Goal: Task Accomplishment & Management: Manage account settings

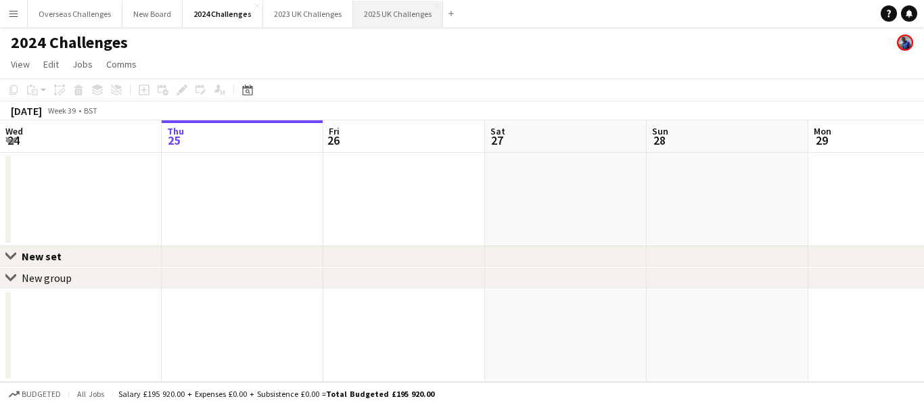
click at [370, 12] on button "2025 UK Challenges Close" at bounding box center [398, 14] width 90 height 26
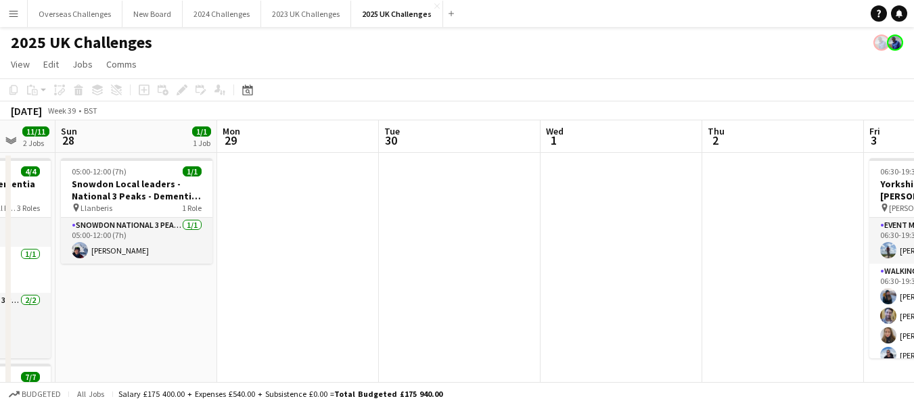
drag, startPoint x: 843, startPoint y: 200, endPoint x: 237, endPoint y: 247, distance: 607.5
click at [238, 242] on app-calendar-viewport "Thu 25 6/7 1 Job Fri 26 Sat 27 11/11 2 Jobs Sun 28 1/1 1 Job Mon 29 Tue 30 Wed …" at bounding box center [457, 386] width 914 height 533
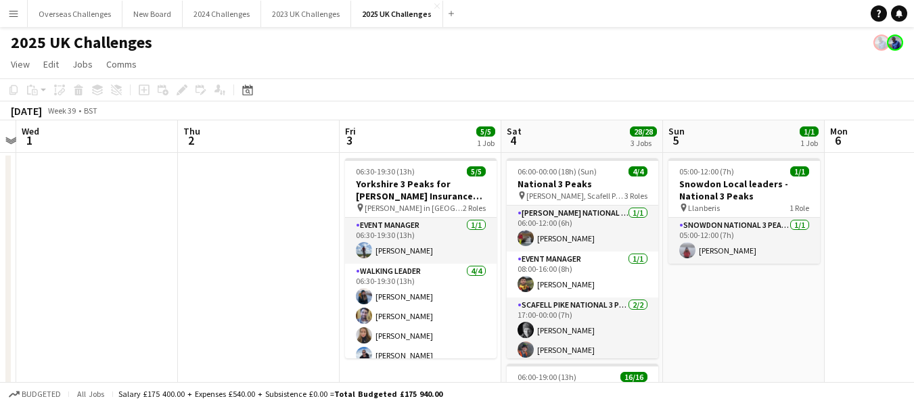
scroll to position [0, 470]
drag, startPoint x: 736, startPoint y: 230, endPoint x: 224, endPoint y: 231, distance: 512.3
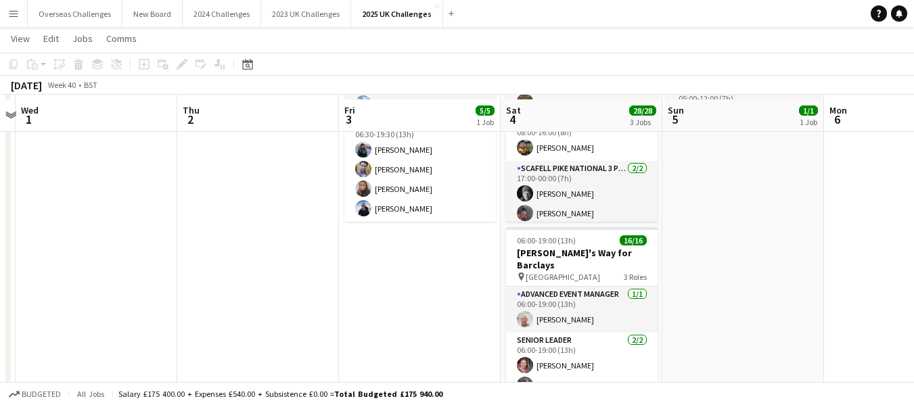
scroll to position [203, 0]
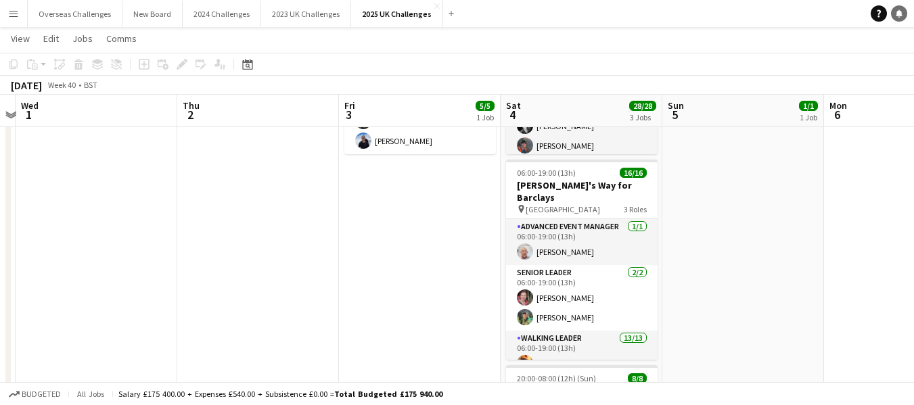
click at [894, 12] on link "Notifications" at bounding box center [899, 13] width 16 height 16
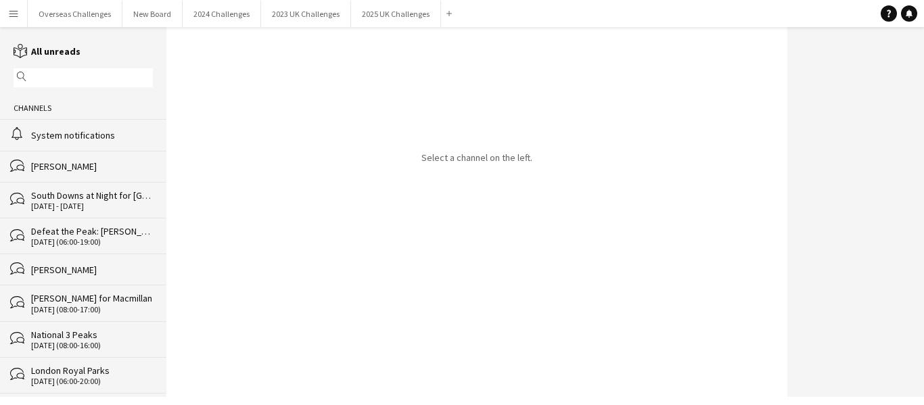
click at [88, 134] on div "System notifications" at bounding box center [92, 135] width 122 height 12
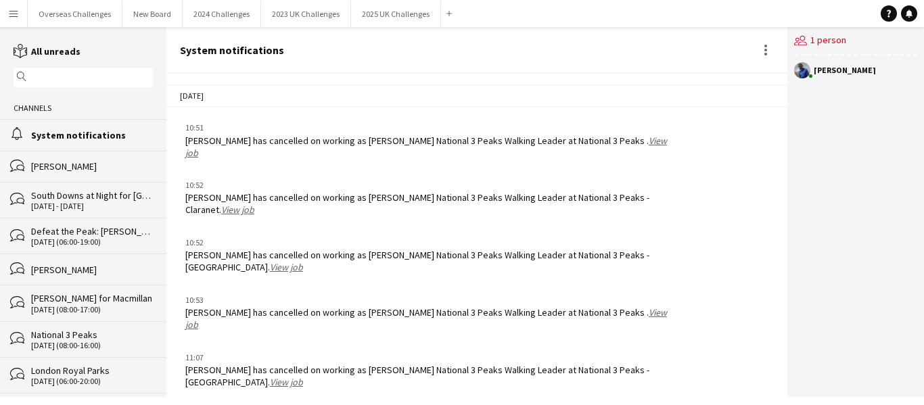
scroll to position [2119, 0]
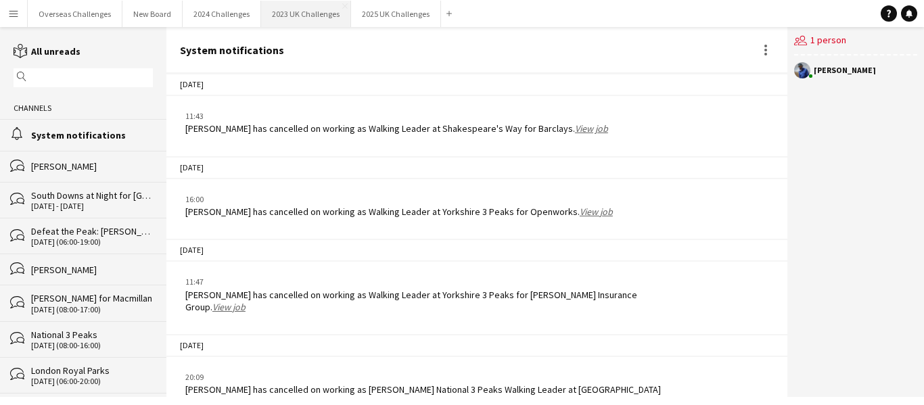
click at [285, 11] on button "2023 UK Challenges Close" at bounding box center [306, 14] width 90 height 26
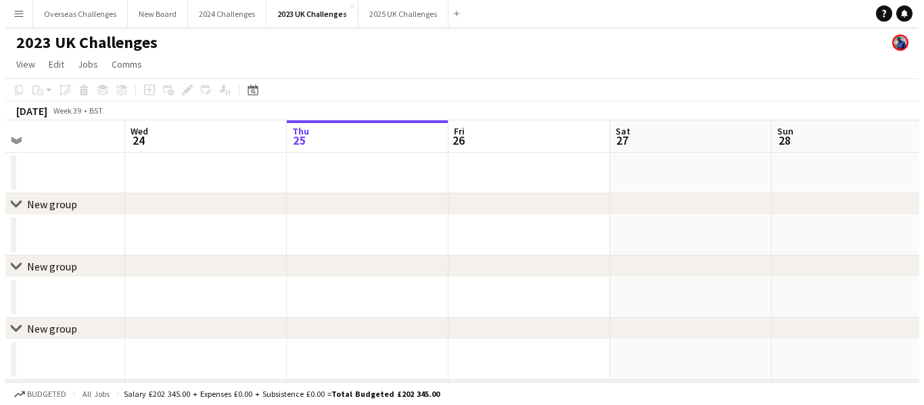
scroll to position [0, 363]
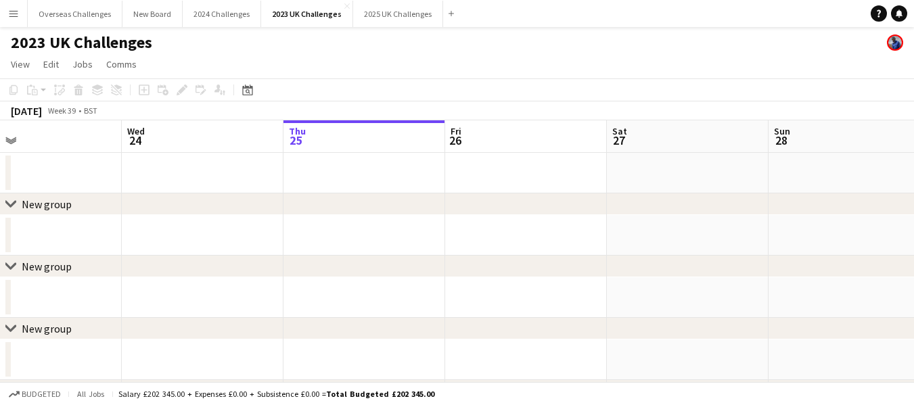
drag, startPoint x: 354, startPoint y: 178, endPoint x: 476, endPoint y: 176, distance: 121.8
click at [476, 176] on app-calendar-viewport "Sun 21 Mon 22 Tue 23 Wed 24 Thu 25 Fri 26 Sat 27 Sun 28 Mon 29 Tue 30 Wed 1" at bounding box center [457, 281] width 914 height 322
click at [395, 10] on button "2025 UK Challenges Close" at bounding box center [398, 14] width 90 height 26
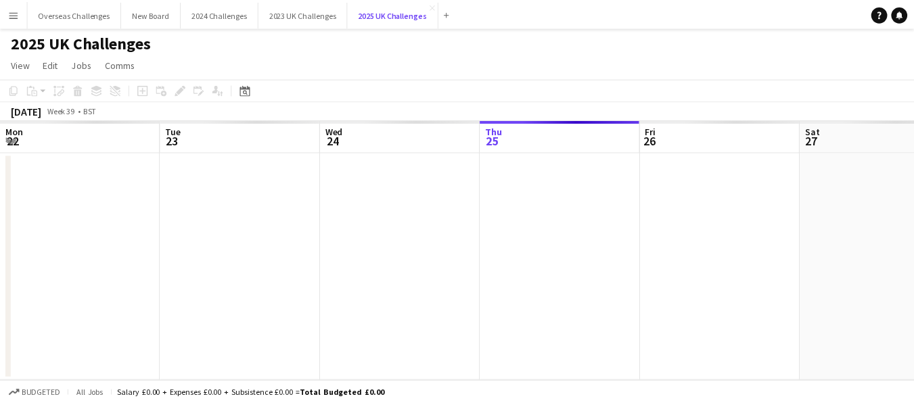
scroll to position [0, 323]
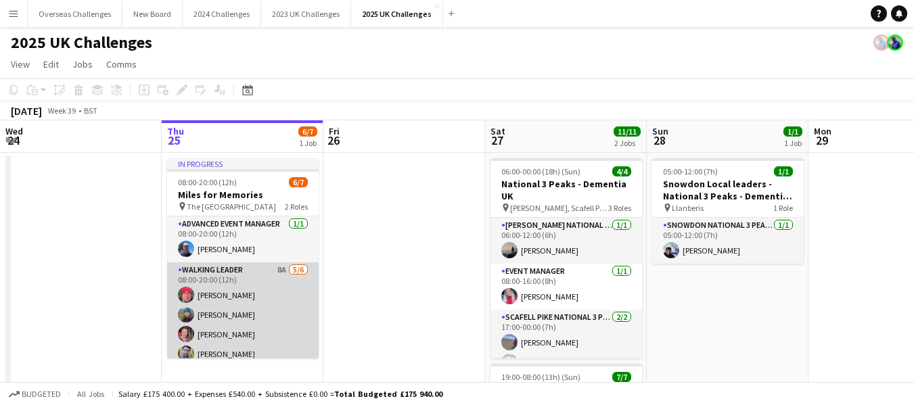
click at [225, 309] on app-card-role "Walking Leader 8A [DATE] 08:00-20:00 (12h) [PERSON_NAME] [PERSON_NAME] [PERSON_…" at bounding box center [243, 335] width 152 height 144
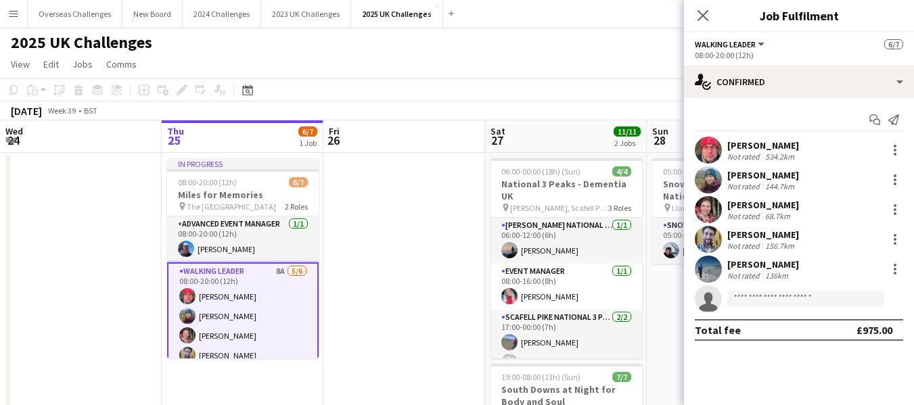
click at [735, 206] on div "[PERSON_NAME]" at bounding box center [764, 205] width 72 height 12
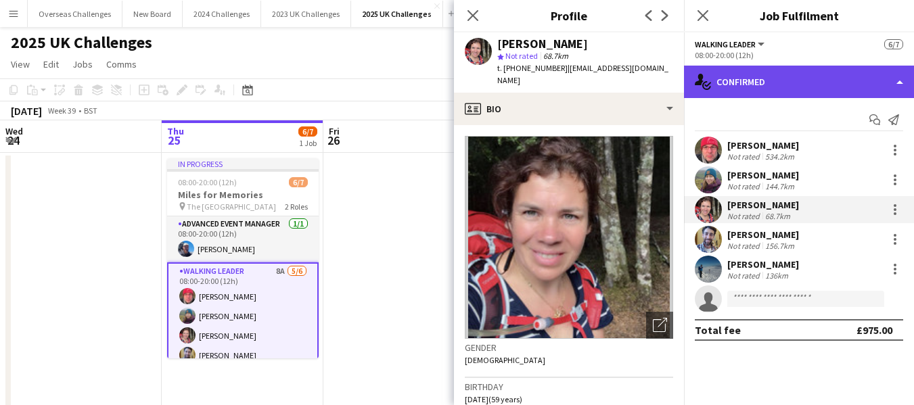
click at [776, 81] on div "single-neutral-actions-check-2 Confirmed" at bounding box center [799, 82] width 230 height 32
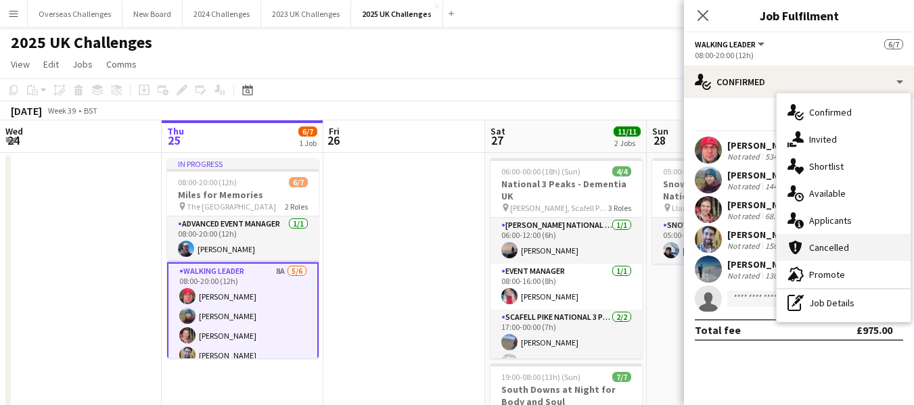
click at [836, 249] on span "Cancelled" at bounding box center [829, 248] width 40 height 12
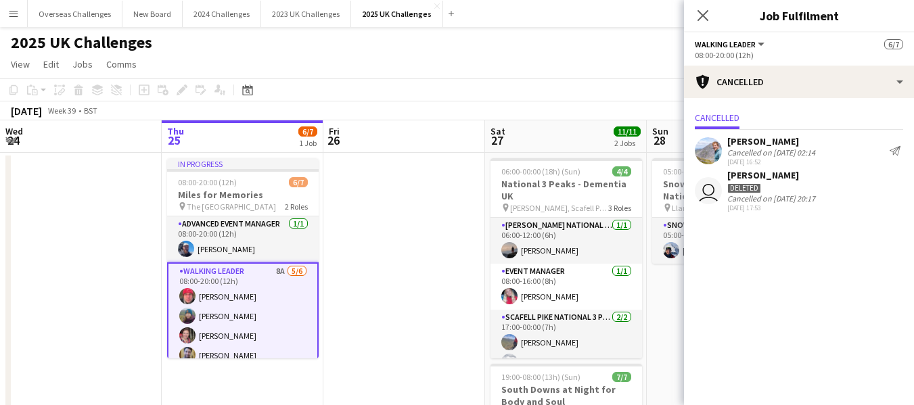
click at [767, 150] on div "Cancelled on [DATE] 02:14" at bounding box center [772, 153] width 88 height 10
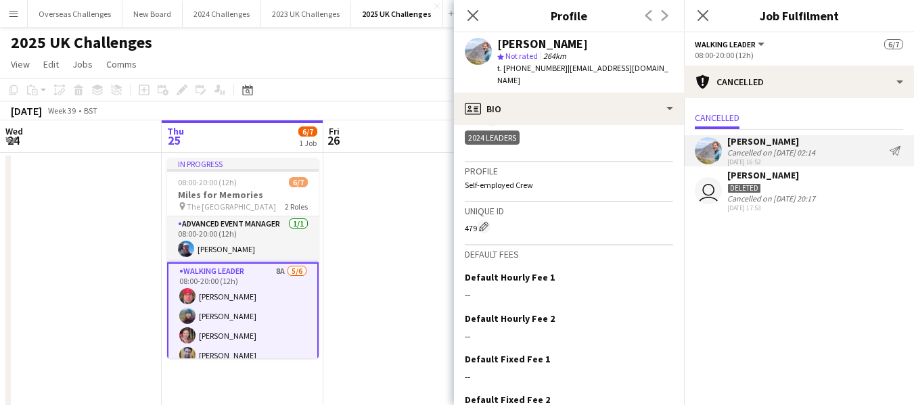
scroll to position [665, 0]
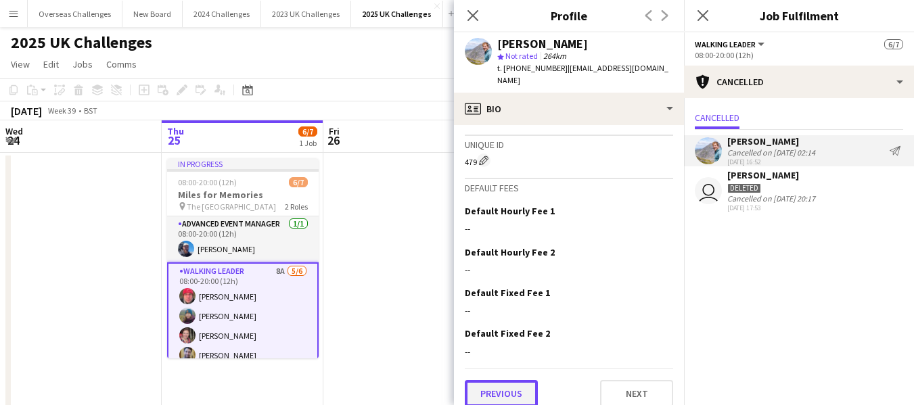
click at [504, 380] on button "Previous" at bounding box center [501, 393] width 73 height 27
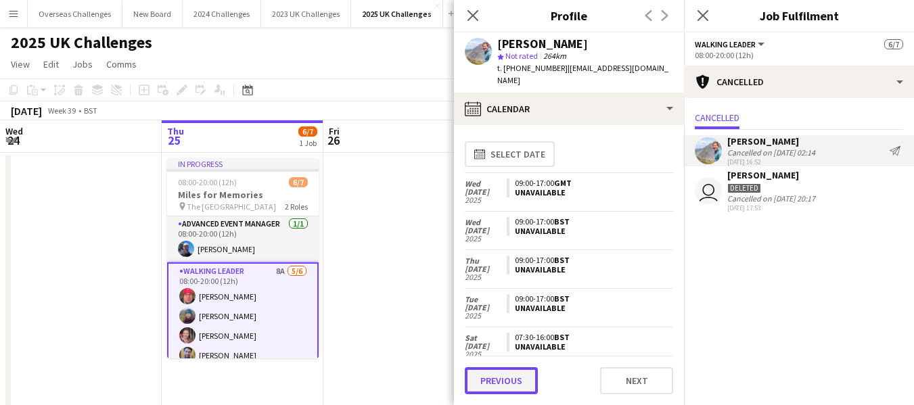
click at [506, 382] on button "Previous" at bounding box center [501, 380] width 73 height 27
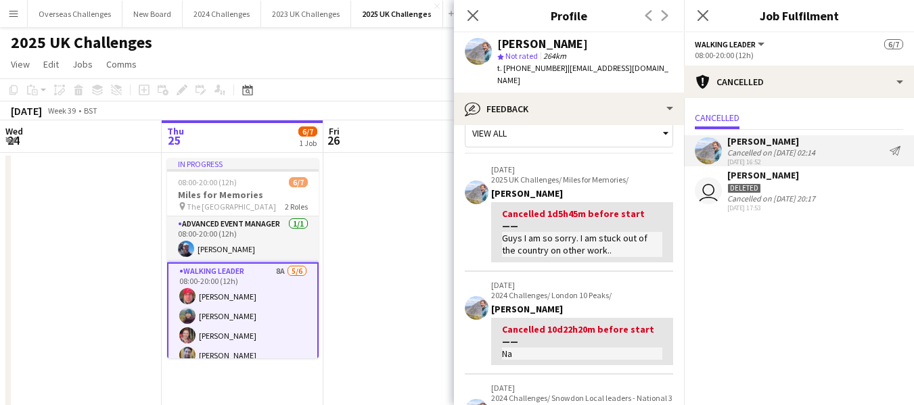
scroll to position [0, 0]
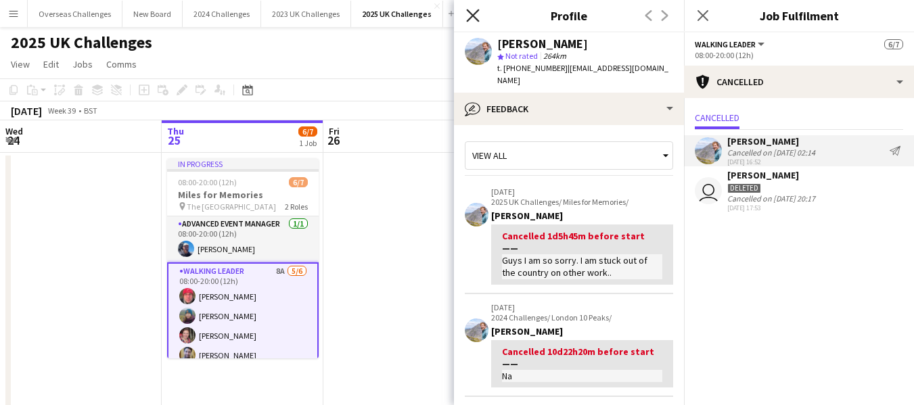
click at [474, 14] on icon at bounding box center [472, 15] width 13 height 13
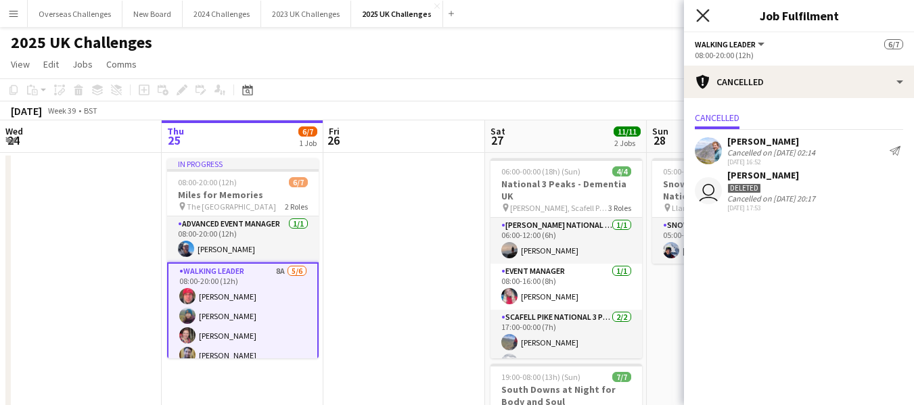
click at [703, 18] on icon "Close pop-in" at bounding box center [702, 15] width 13 height 13
